Goal: Task Accomplishment & Management: Use online tool/utility

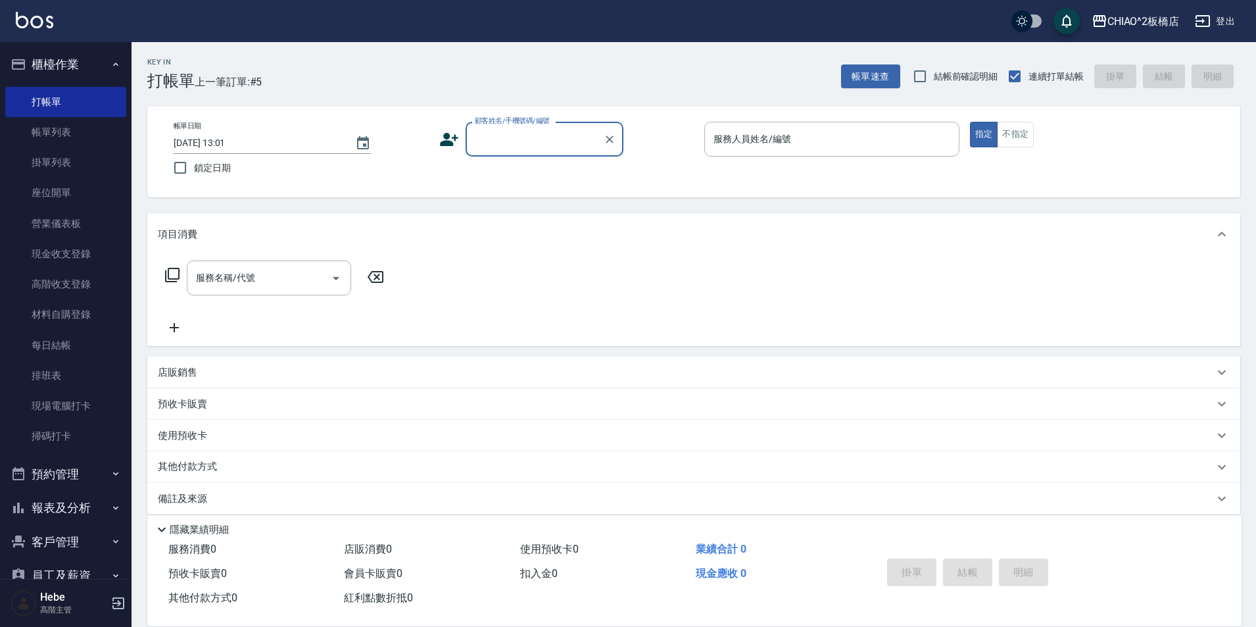
click at [1034, 539] on div "掛單 結帳 明細" at bounding box center [1046, 573] width 360 height 73
click at [553, 148] on input "顧客姓名/手機號碼/編號" at bounding box center [535, 139] width 126 height 23
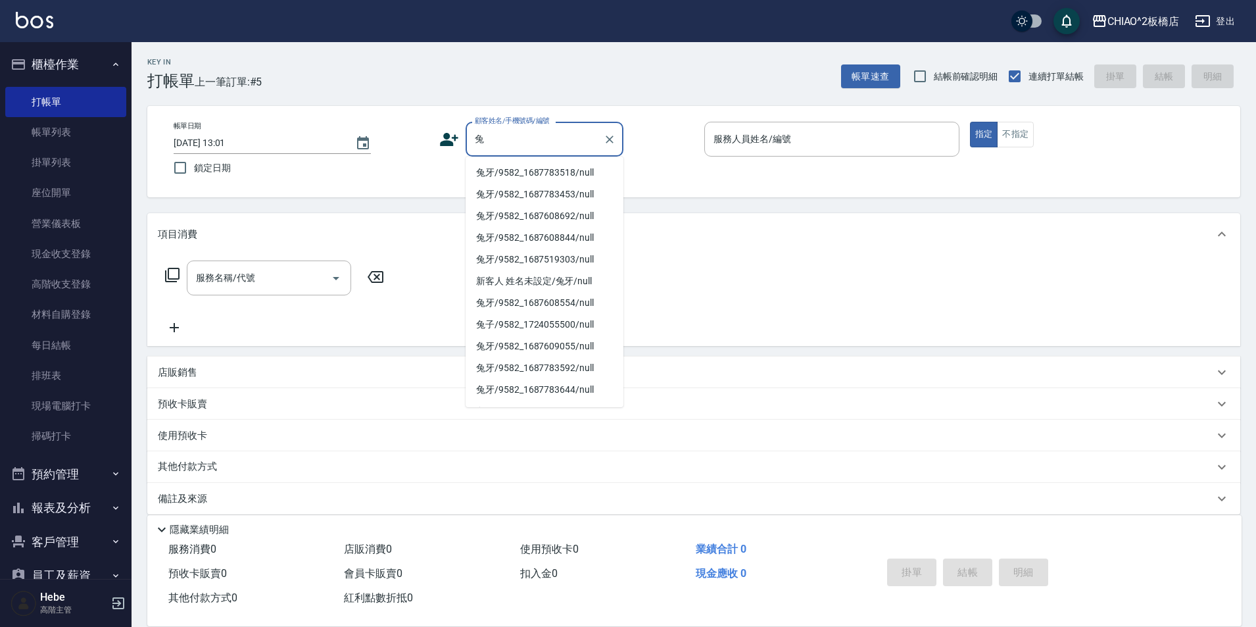
click at [521, 178] on li "兔牙/9582_1687783518/null" at bounding box center [545, 173] width 158 height 22
type input "兔牙/9582_1687783518/null"
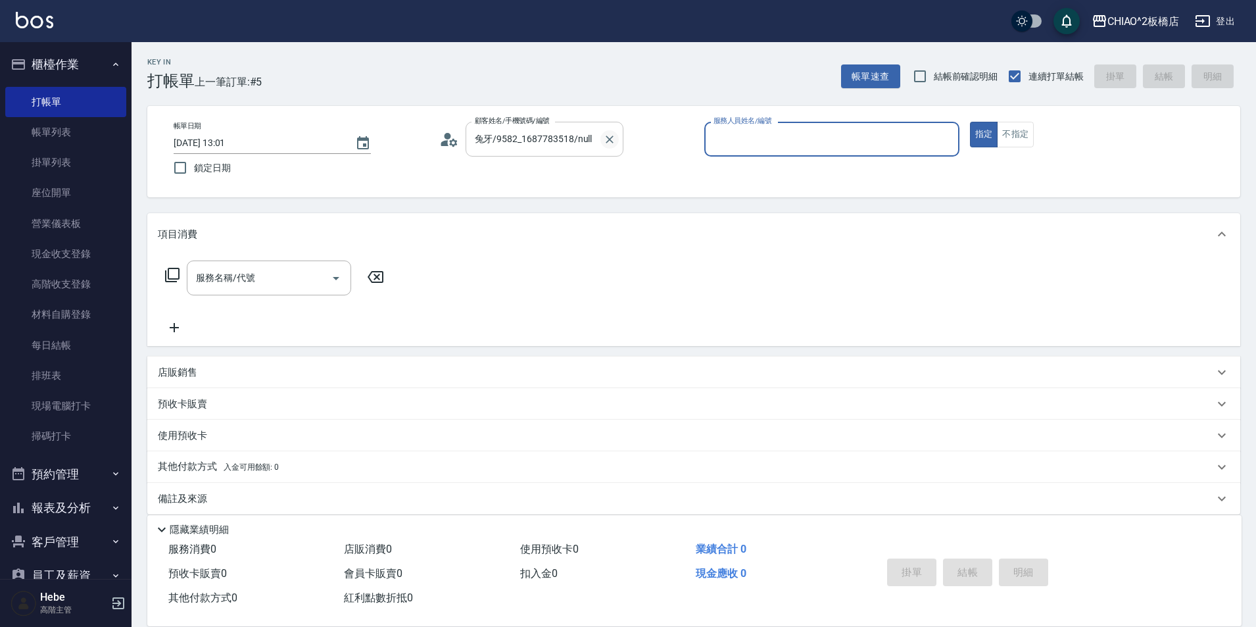
click at [614, 136] on icon "Clear" at bounding box center [609, 139] width 13 height 13
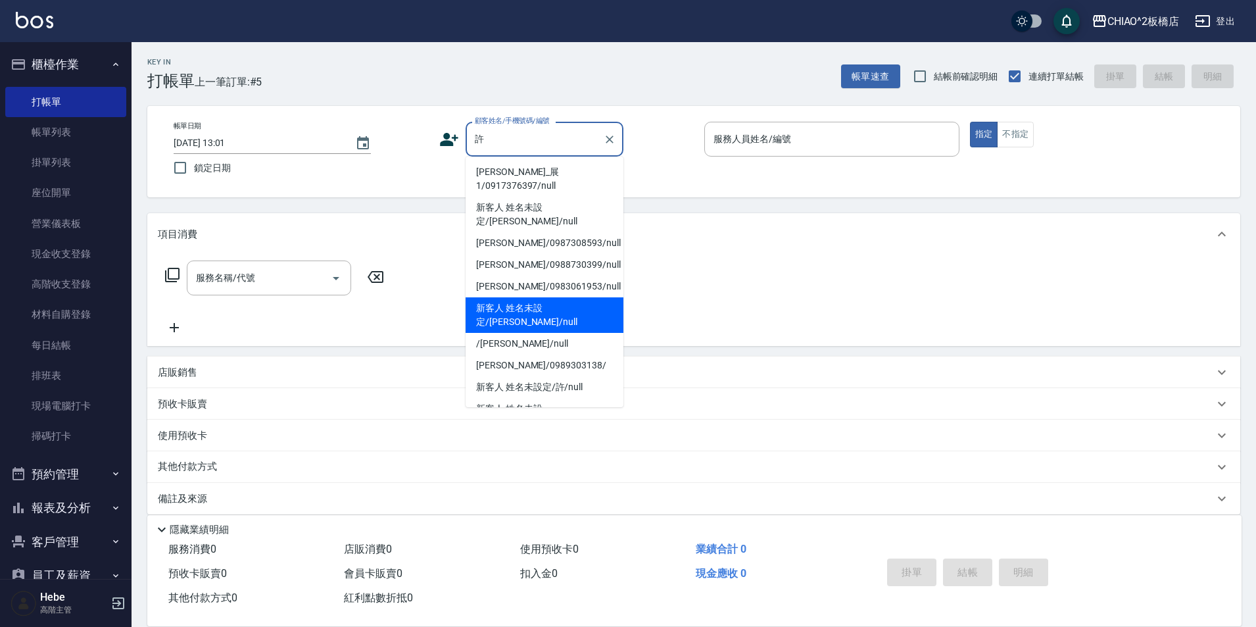
scroll to position [14, 0]
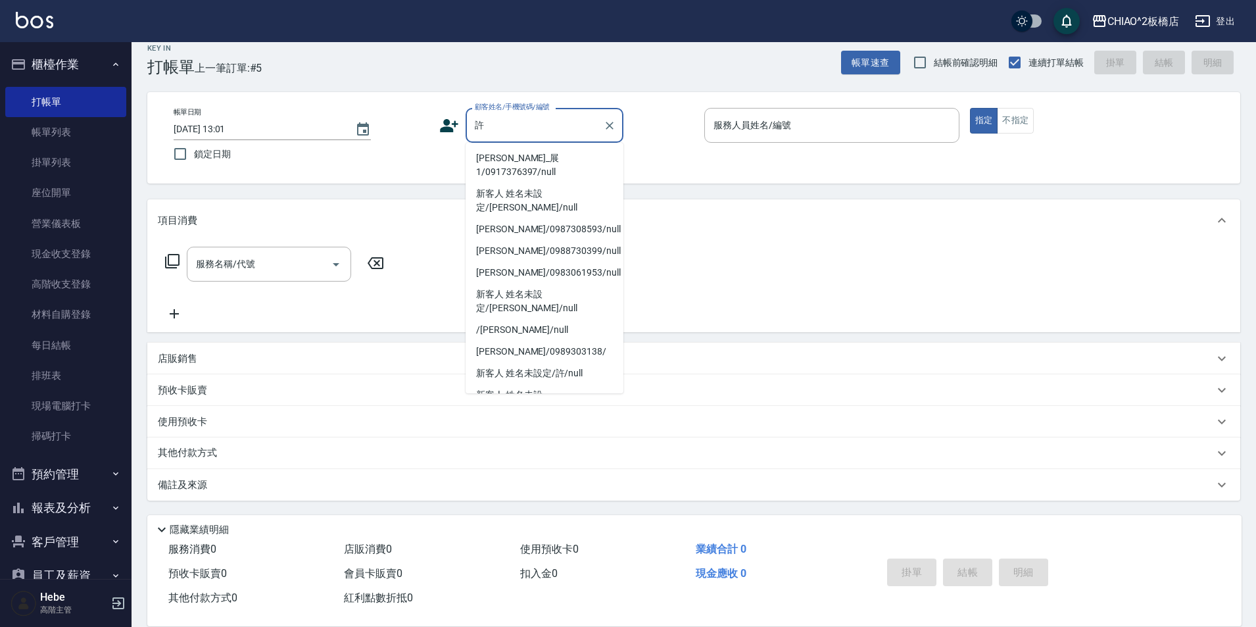
click at [537, 441] on li "許/9582_1687518946/null" at bounding box center [545, 452] width 158 height 22
type input "許/9582_1687518946/null"
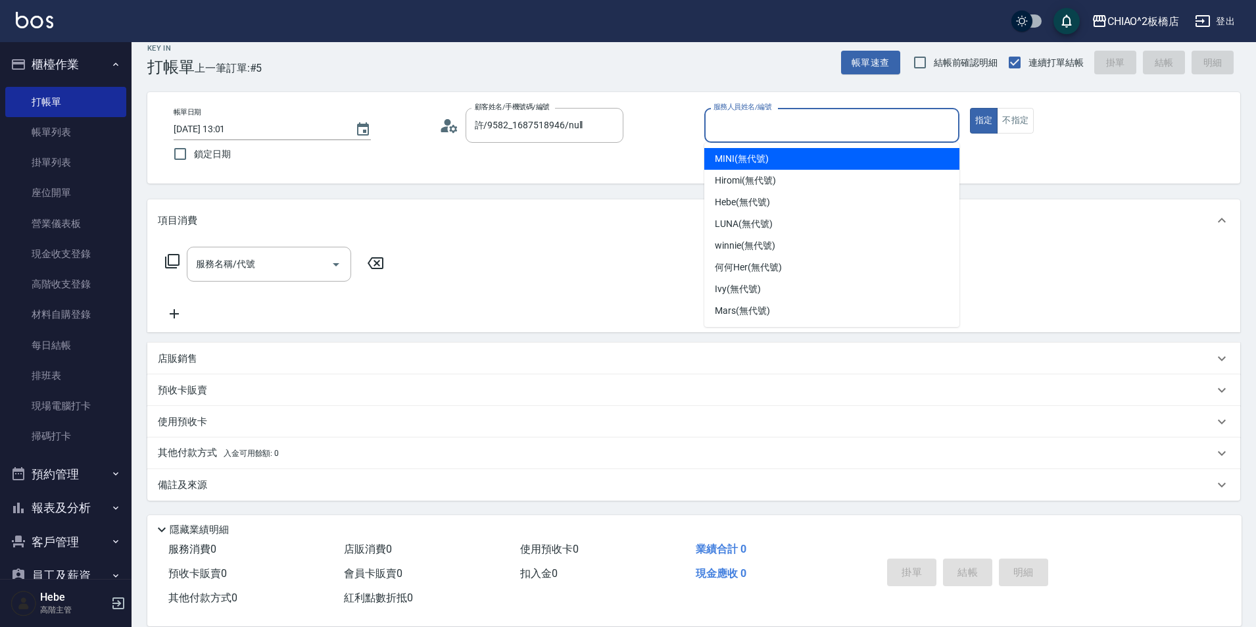
click at [737, 127] on input "服務人員姓名/編號" at bounding box center [831, 125] width 243 height 23
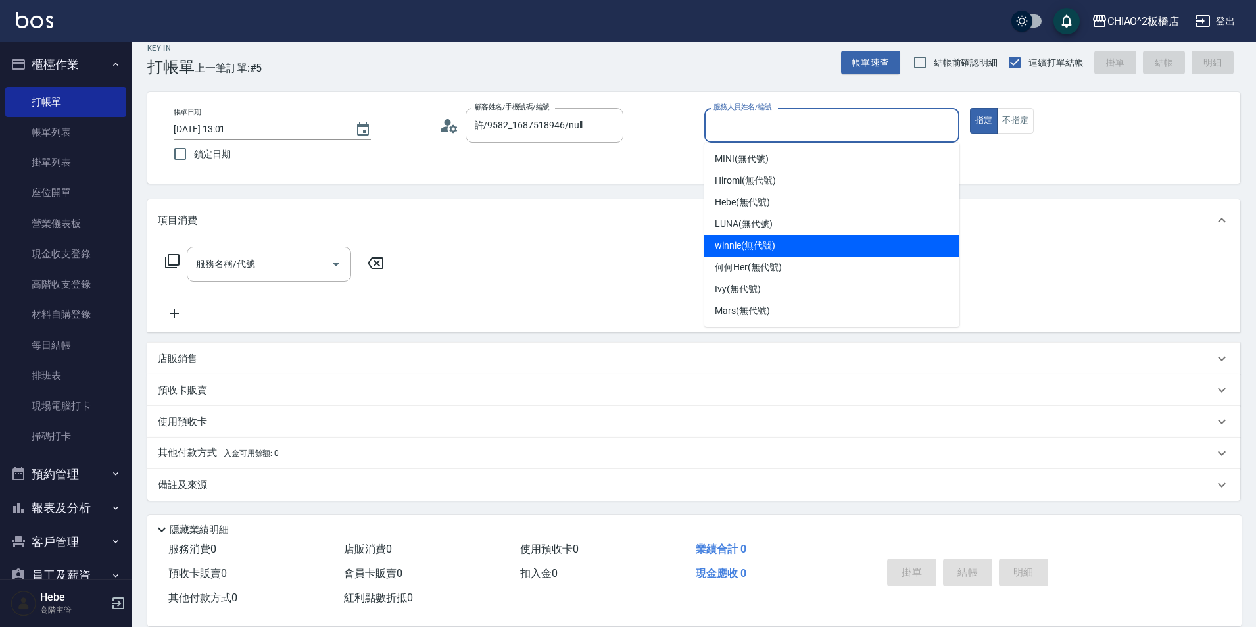
click at [711, 240] on div "winnie (無代號)" at bounding box center [832, 246] width 255 height 22
type input "winnie(無代號)"
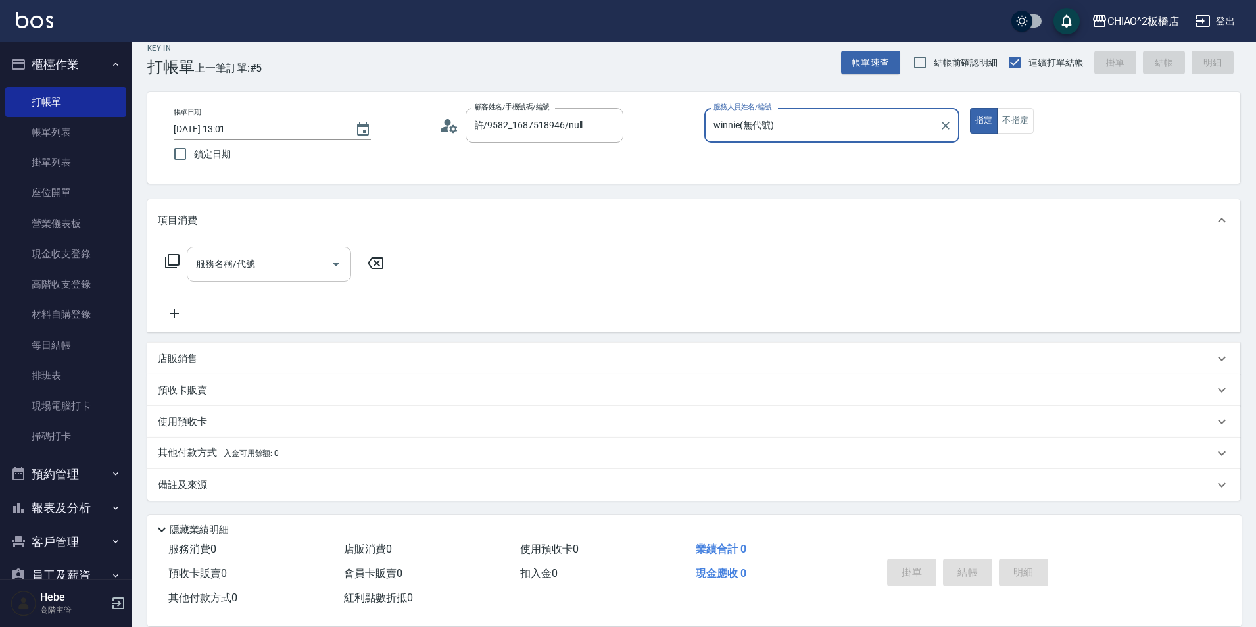
click at [302, 252] on div "服務名稱/代號" at bounding box center [269, 264] width 164 height 35
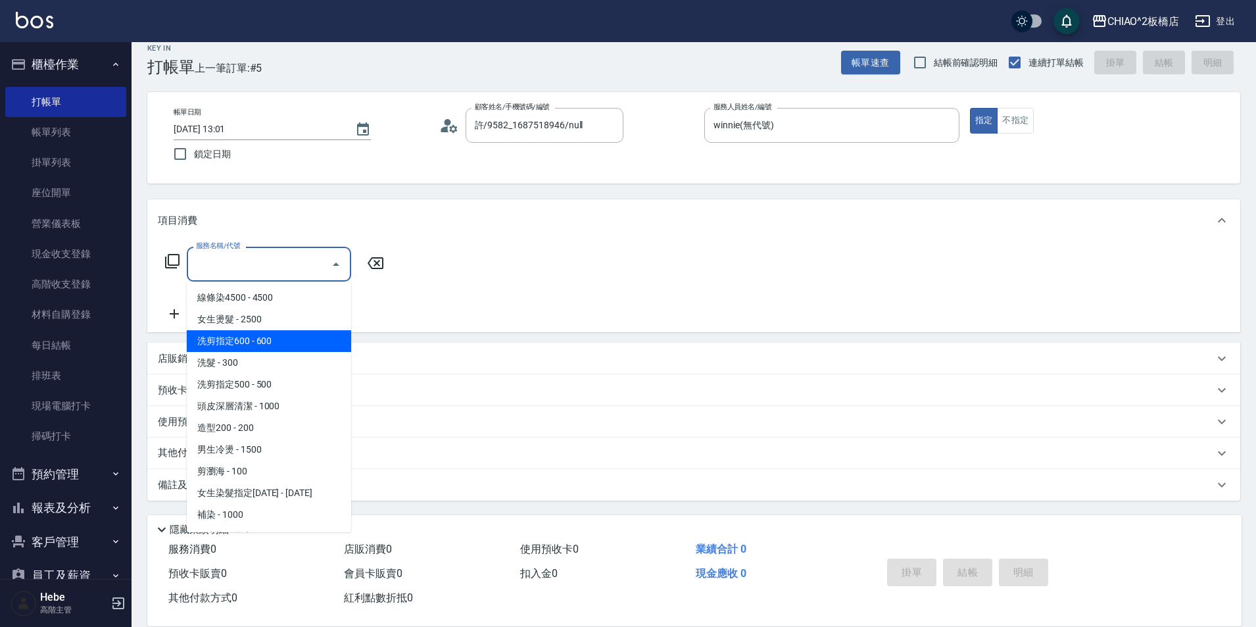
click at [293, 336] on span "洗剪指定600 - 600" at bounding box center [269, 341] width 164 height 22
type input "洗剪指定600(96678)"
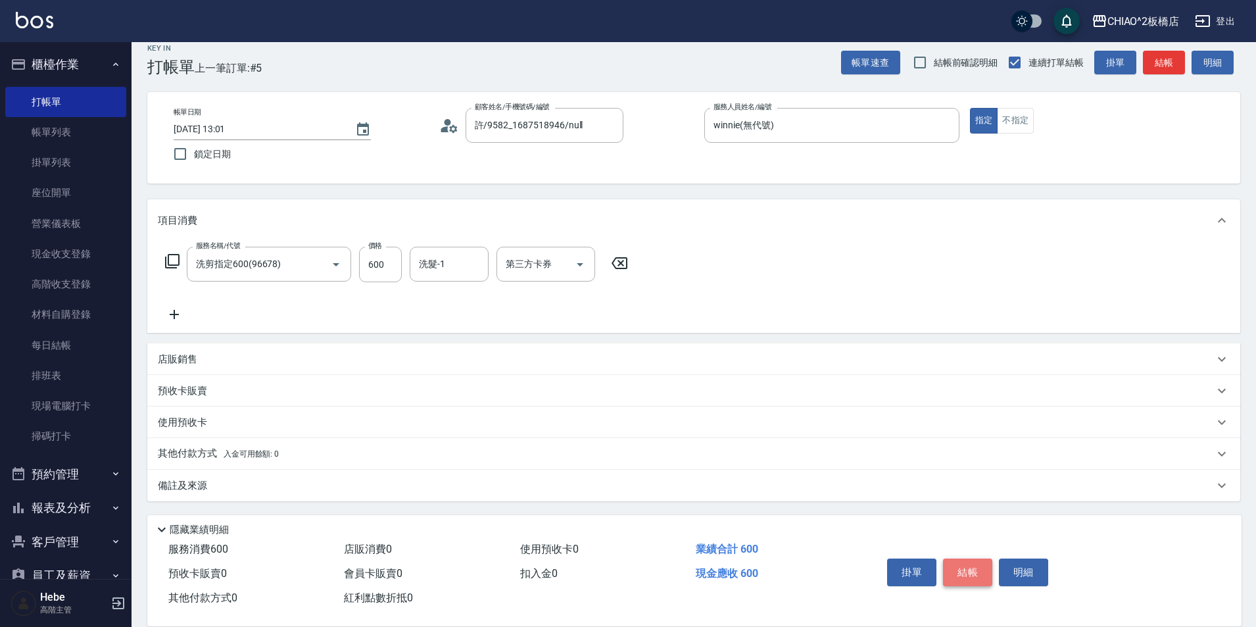
click at [957, 559] on button "結帳" at bounding box center [967, 573] width 49 height 28
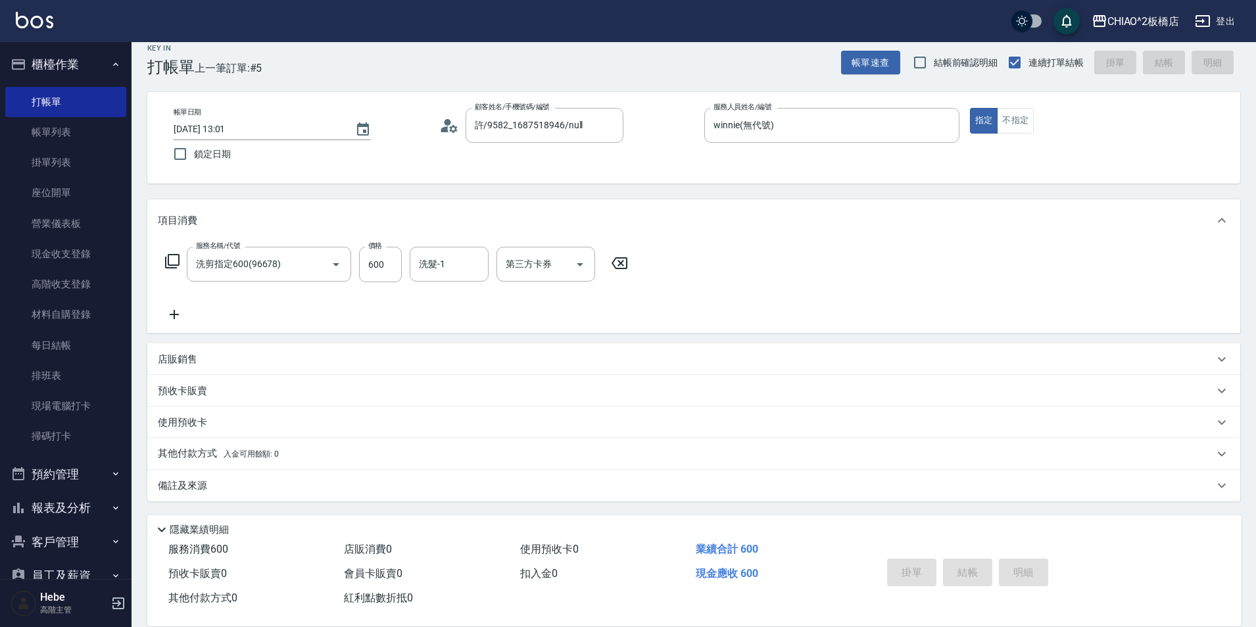
type input "[DATE] 13:41"
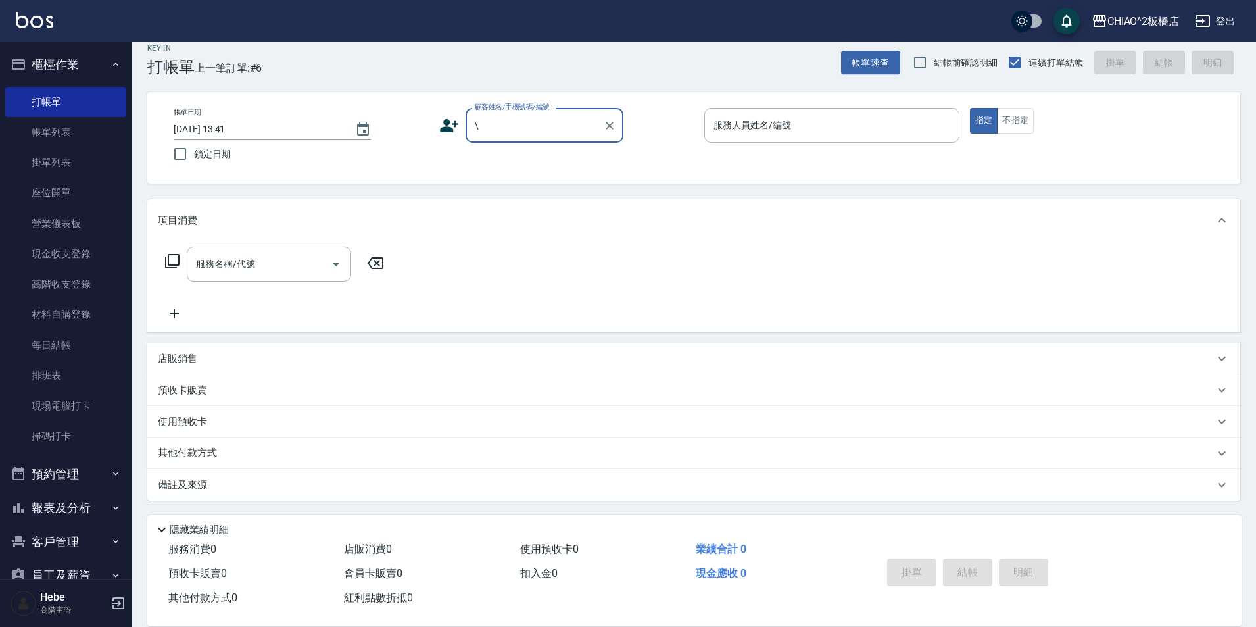
type input "\"
type input "\\"
click at [970, 108] on button "指定" at bounding box center [984, 121] width 28 height 26
type button "true"
type input "\"
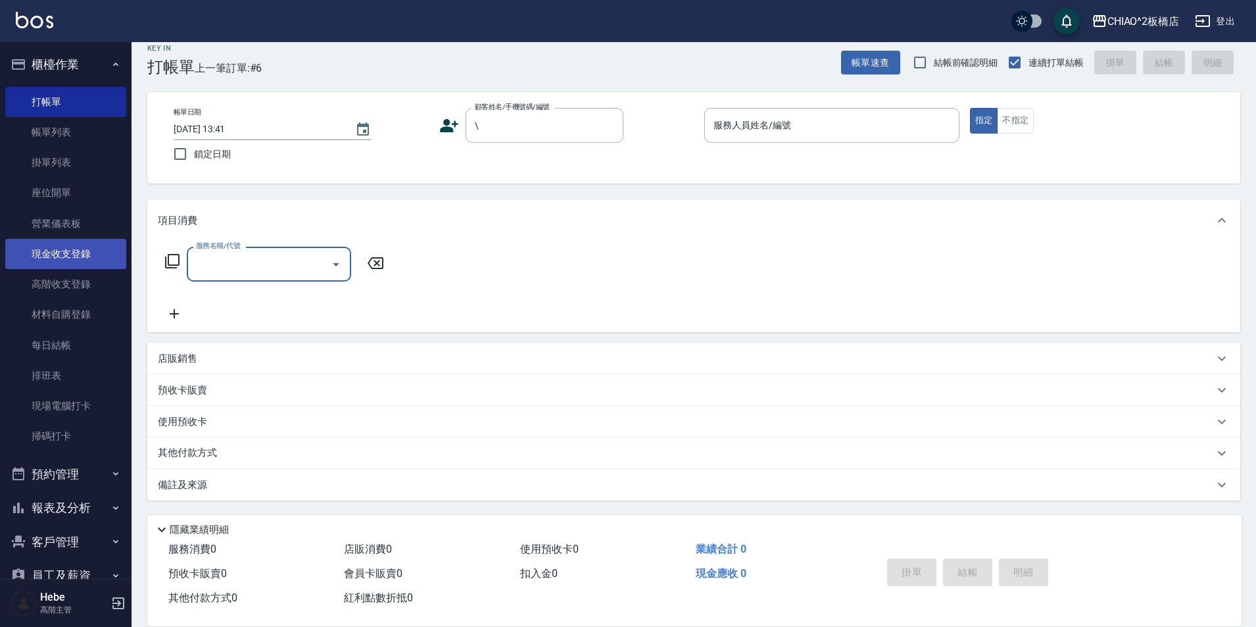
drag, startPoint x: 85, startPoint y: 243, endPoint x: 58, endPoint y: 249, distance: 27.6
click at [83, 243] on link "現金收支登錄" at bounding box center [65, 254] width 121 height 30
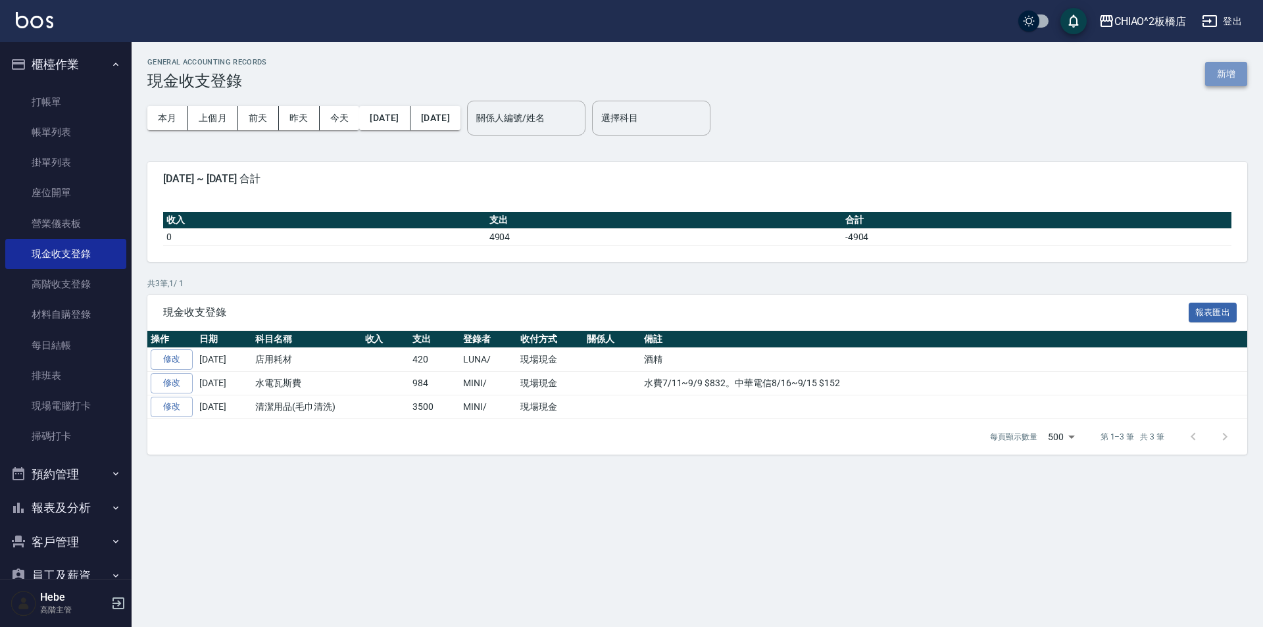
click at [1225, 70] on button "新增" at bounding box center [1226, 74] width 42 height 24
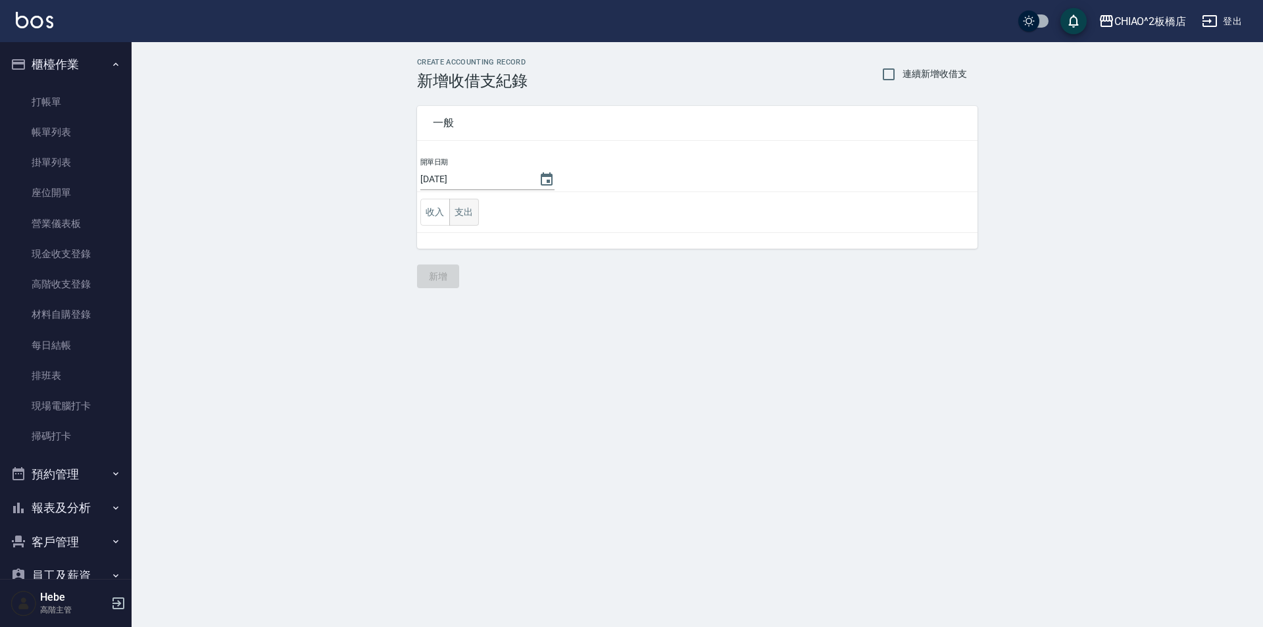
click at [468, 216] on button "支出" at bounding box center [464, 212] width 30 height 27
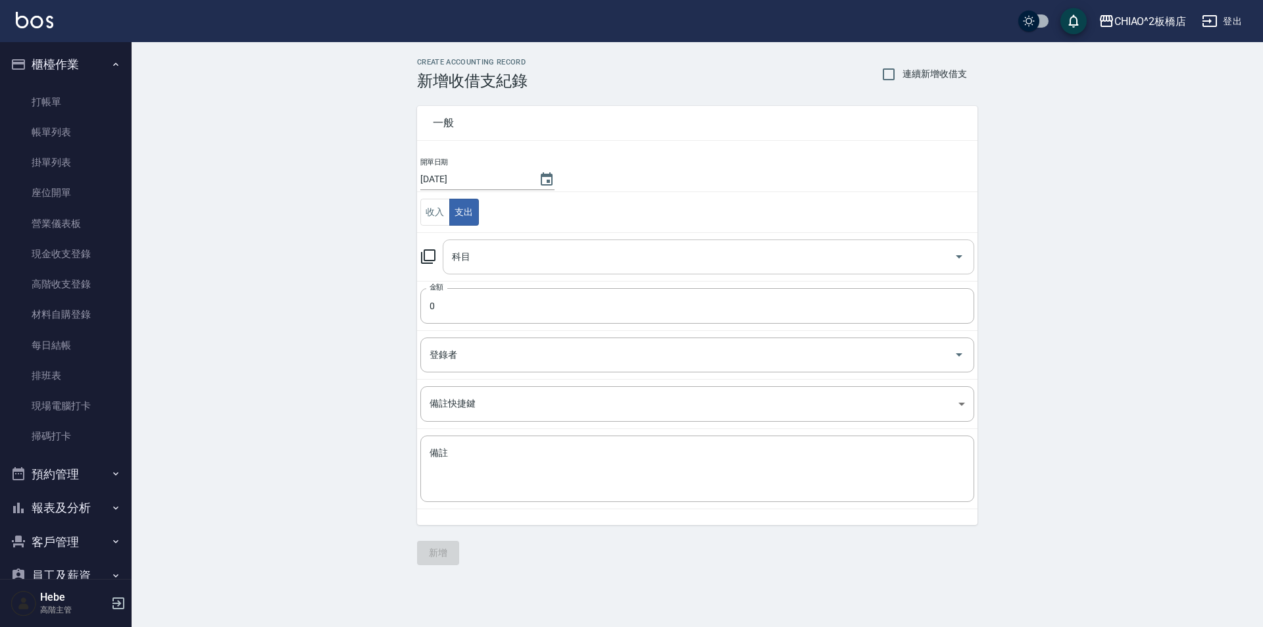
click at [476, 266] on input "科目" at bounding box center [699, 256] width 500 height 23
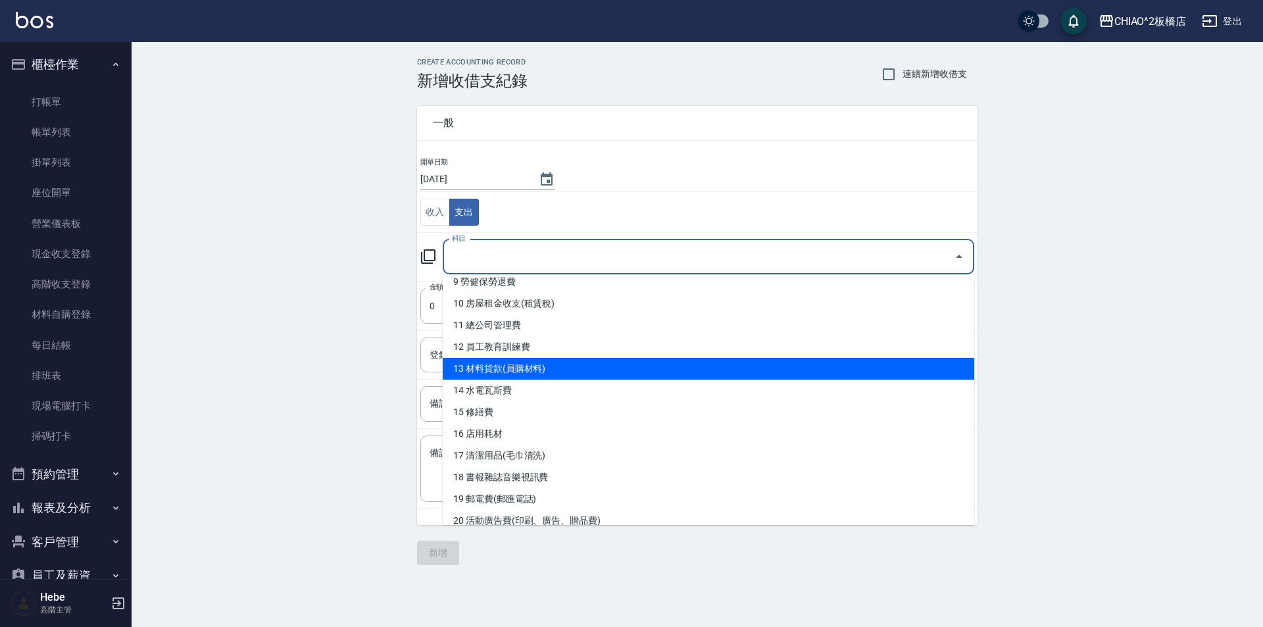
scroll to position [329, 0]
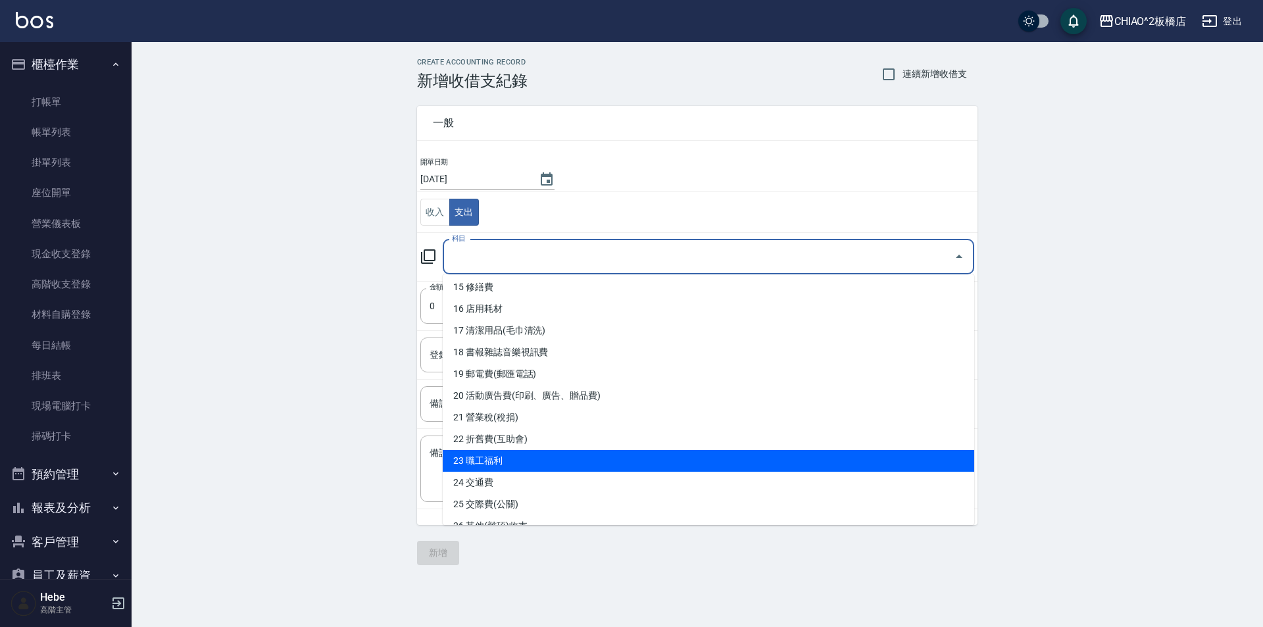
click at [501, 465] on li "23 職工福利" at bounding box center [709, 461] width 532 height 22
type input "23 職工福利"
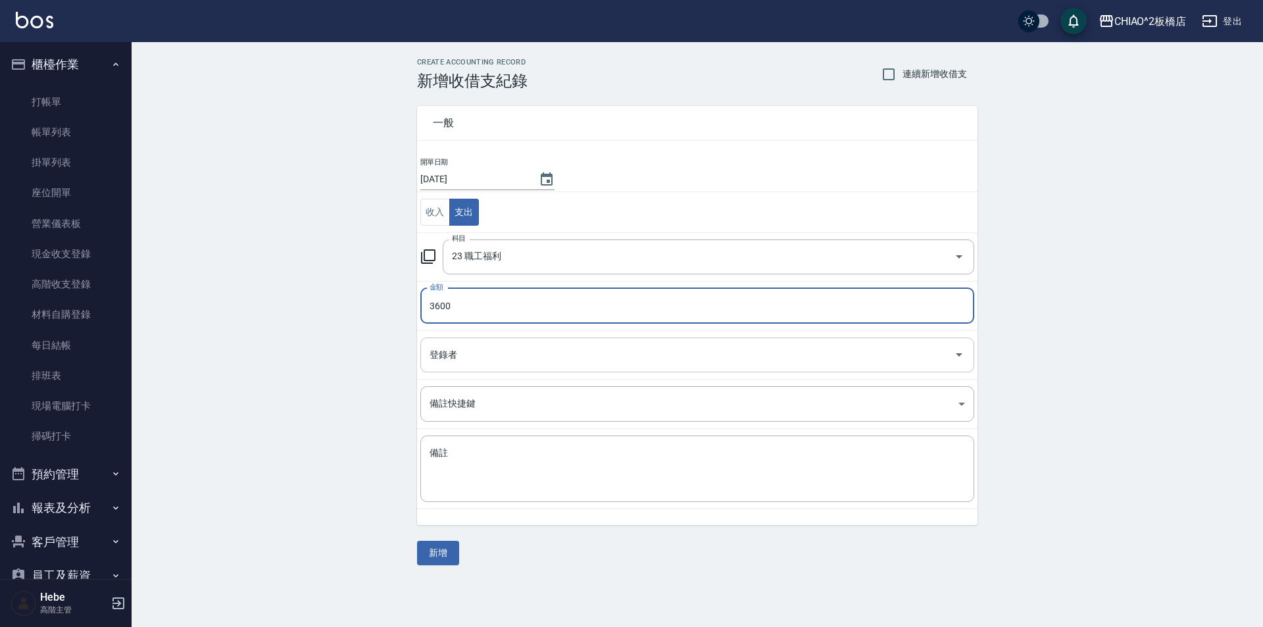
type input "3600"
click at [460, 354] on input "登錄者" at bounding box center [687, 354] width 522 height 23
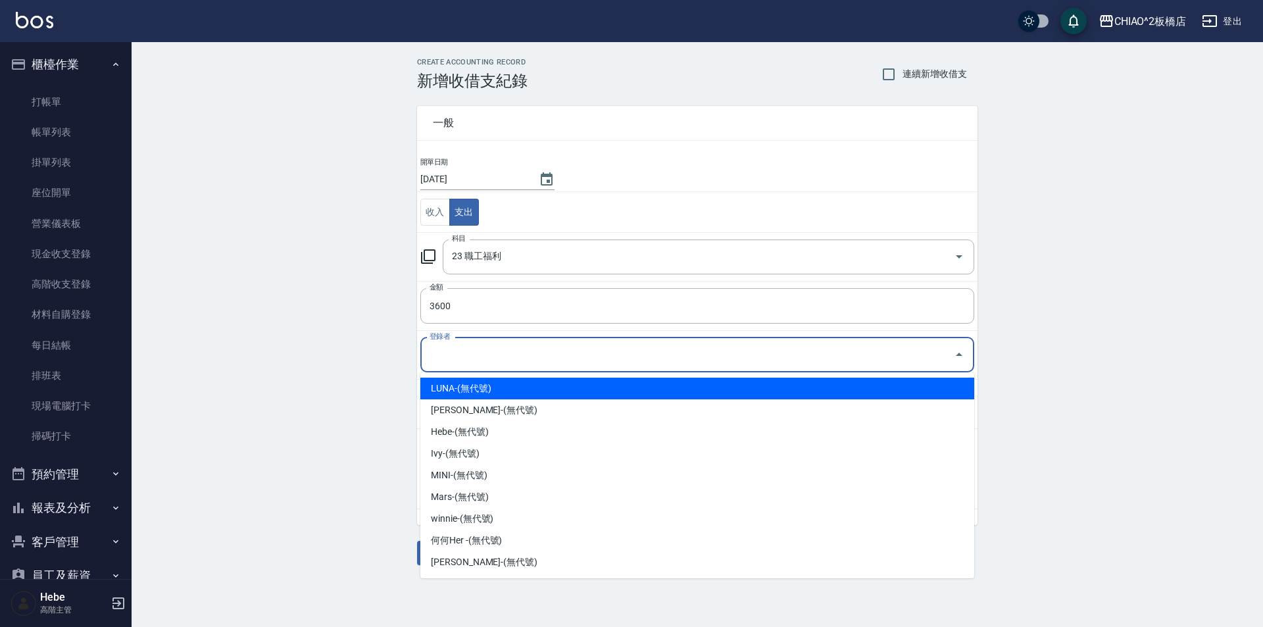
click at [466, 392] on li "LUNA-(無代號)" at bounding box center [697, 389] width 554 height 22
type input "LUNA-(無代號)"
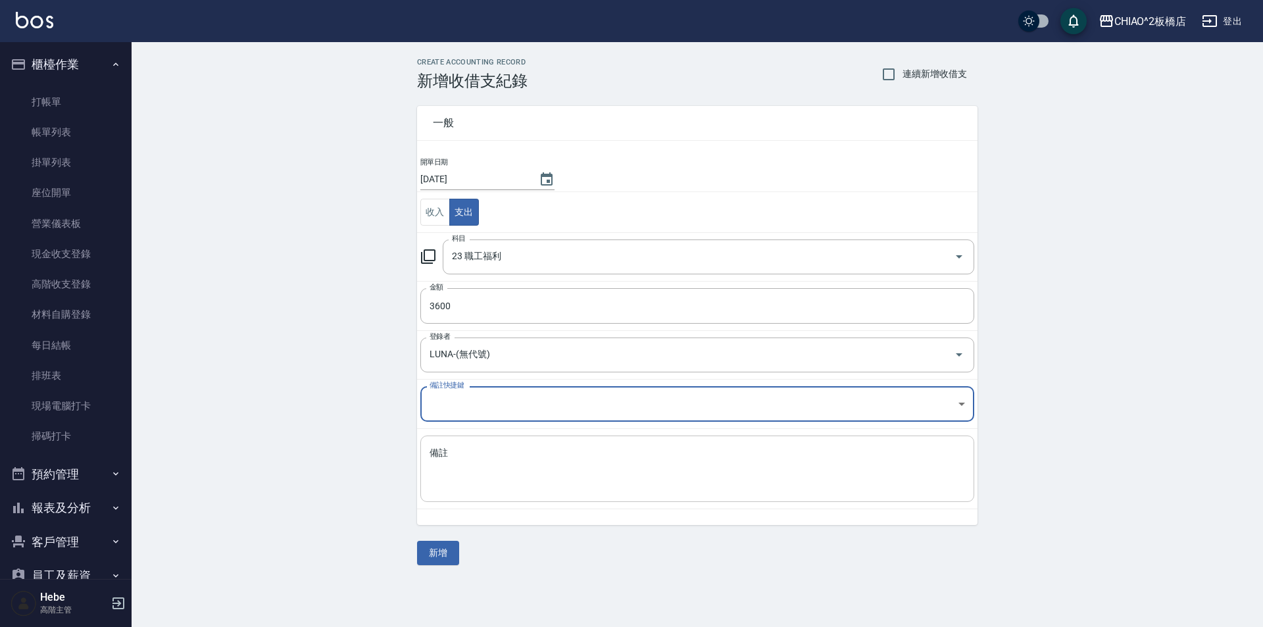
click at [469, 468] on textarea "備註" at bounding box center [697, 469] width 535 height 45
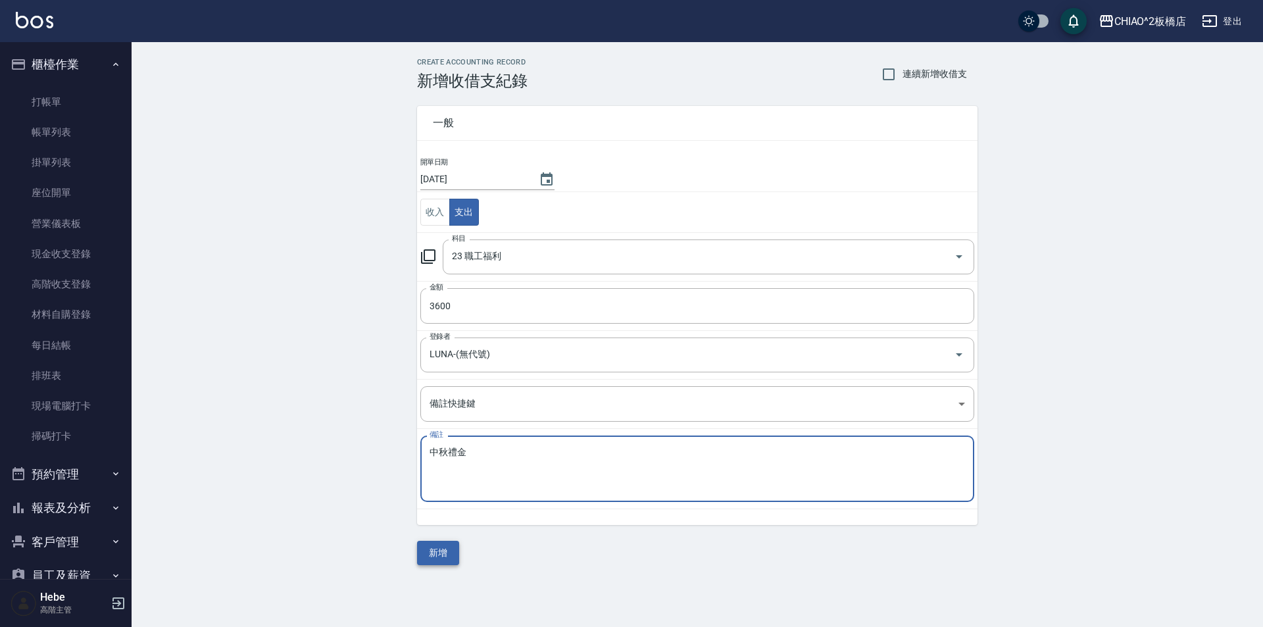
type textarea "中秋禮金"
click at [437, 547] on button "新增" at bounding box center [438, 553] width 42 height 24
